Goal: Find specific page/section: Find specific page/section

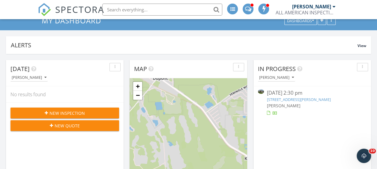
click at [328, 12] on div "ALL AMERICAN INSPECTION SERVICES" at bounding box center [306, 13] width 60 height 6
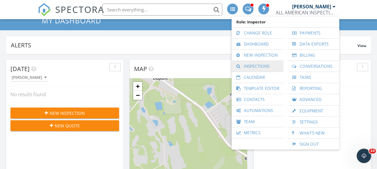
click at [260, 62] on link "Inspections" at bounding box center [258, 66] width 46 height 11
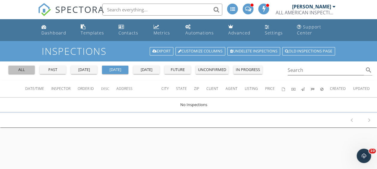
click at [21, 71] on div "all" at bounding box center [22, 70] width 22 height 6
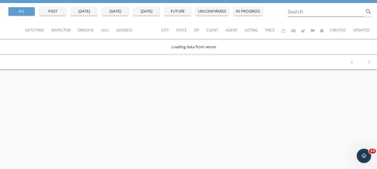
scroll to position [60, 0]
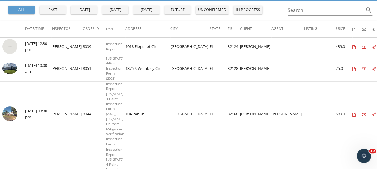
click at [148, 10] on div "tomorrow" at bounding box center [147, 10] width 22 height 6
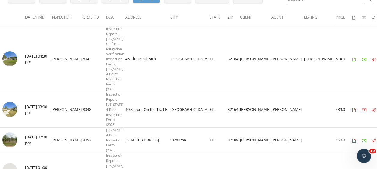
scroll to position [67, 0]
